Goal: Information Seeking & Learning: Learn about a topic

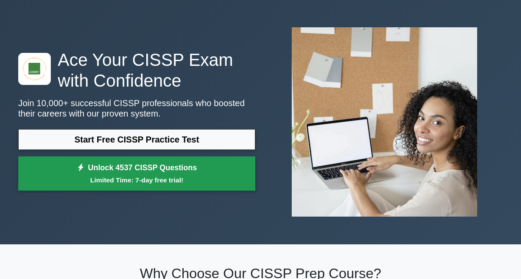
scroll to position [30, 0]
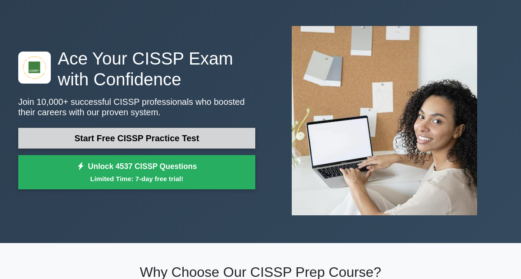
click at [131, 139] on link "Start Free CISSP Practice Test" at bounding box center [136, 138] width 237 height 21
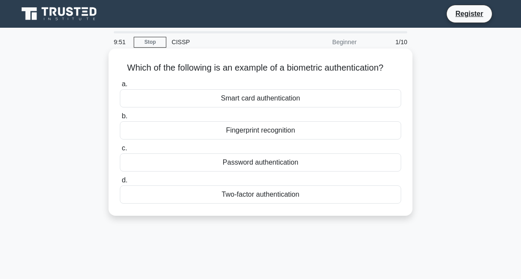
click at [252, 132] on div "Fingerprint recognition" at bounding box center [260, 131] width 281 height 18
click at [120, 119] on input "b. Fingerprint recognition" at bounding box center [120, 117] width 0 height 6
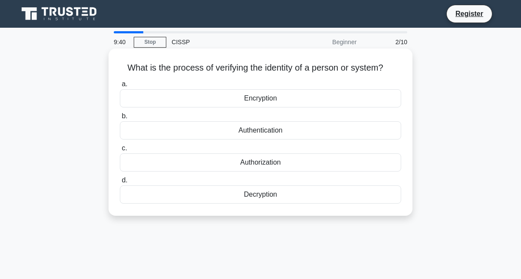
click at [268, 132] on div "Authentication" at bounding box center [260, 131] width 281 height 18
click at [120, 119] on input "b. Authentication" at bounding box center [120, 117] width 0 height 6
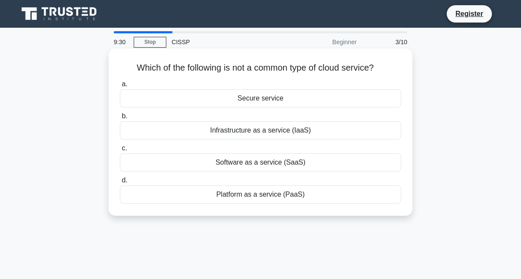
click at [287, 164] on div "Software as a service (SaaS)" at bounding box center [260, 163] width 281 height 18
click at [120, 151] on input "c. Software as a service (SaaS)" at bounding box center [120, 149] width 0 height 6
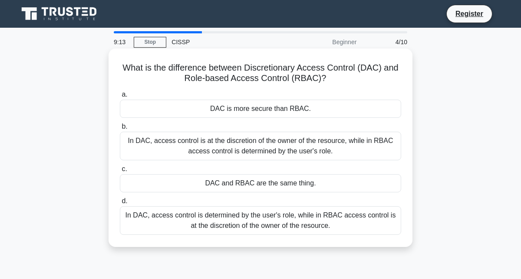
click at [257, 109] on div "DAC is more secure than RBAC." at bounding box center [260, 109] width 281 height 18
click at [120, 98] on input "a. DAC is more secure than RBAC." at bounding box center [120, 95] width 0 height 6
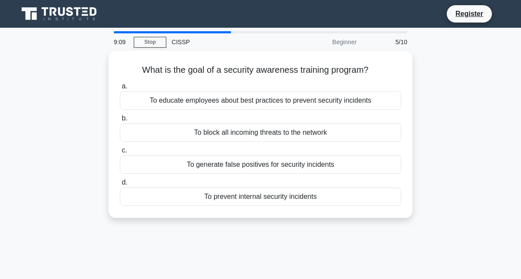
click at [346, 43] on div "Beginner" at bounding box center [324, 41] width 76 height 17
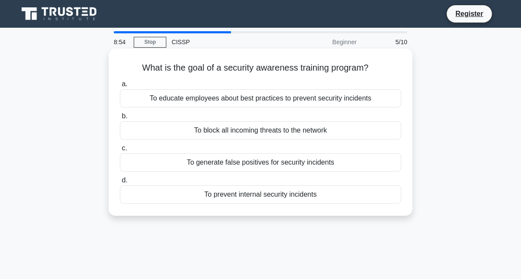
click at [270, 97] on div "To educate employees about best practices to prevent security incidents" at bounding box center [260, 98] width 281 height 18
click at [120, 87] on input "a. To educate employees about best practices to prevent security incidents" at bounding box center [120, 85] width 0 height 6
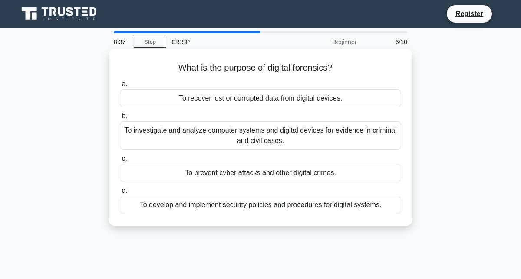
click at [273, 178] on div "To prevent cyber attacks and other digital crimes." at bounding box center [260, 173] width 281 height 18
click at [120, 162] on input "c. To prevent cyber attacks and other digital crimes." at bounding box center [120, 159] width 0 height 6
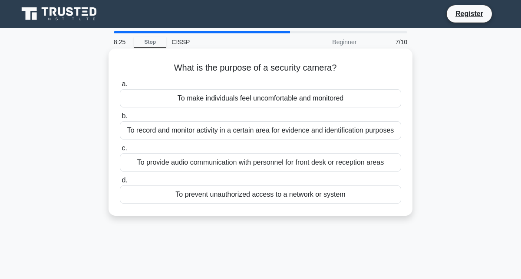
click at [235, 132] on div "To record and monitor activity in a certain area for evidence and identificatio…" at bounding box center [260, 131] width 281 height 18
click at [120, 119] on input "b. To record and monitor activity in a certain area for evidence and identifica…" at bounding box center [120, 117] width 0 height 6
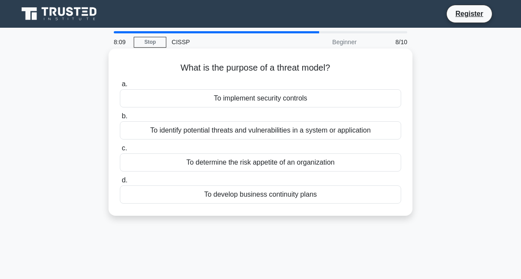
click at [244, 137] on div "To identify potential threats and vulnerabilities in a system or application" at bounding box center [260, 131] width 281 height 18
click at [120, 119] on input "b. To identify potential threats and vulnerabilities in a system or application" at bounding box center [120, 117] width 0 height 6
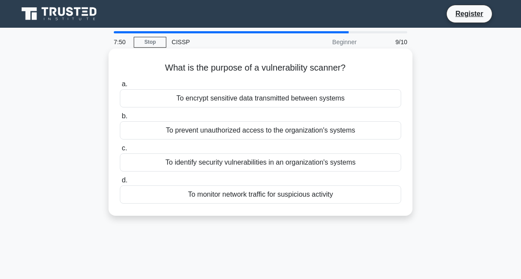
click at [222, 170] on div "To identify security vulnerabilities in an organization's systems" at bounding box center [260, 163] width 281 height 18
click at [120, 151] on input "c. To identify security vulnerabilities in an organization's systems" at bounding box center [120, 149] width 0 height 6
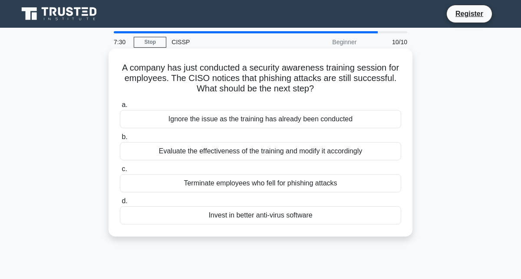
click at [208, 152] on div "Evaluate the effectiveness of the training and modify it accordingly" at bounding box center [260, 151] width 281 height 18
click at [120, 140] on input "b. Evaluate the effectiveness of the training and modify it accordingly" at bounding box center [120, 138] width 0 height 6
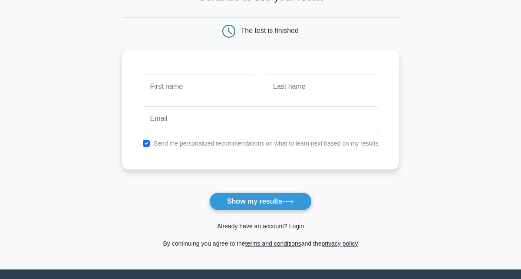
scroll to position [73, 0]
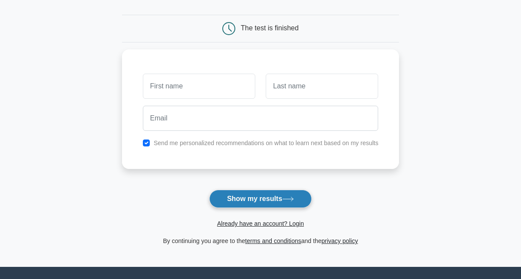
click at [254, 204] on button "Show my results" at bounding box center [260, 199] width 102 height 18
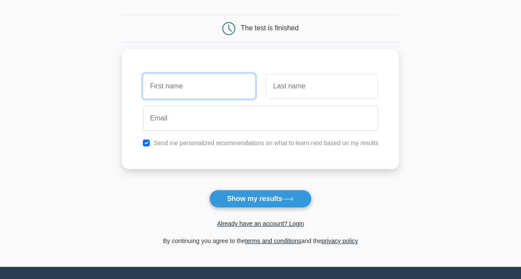
scroll to position [0, 0]
